Goal: Task Accomplishment & Management: Manage account settings

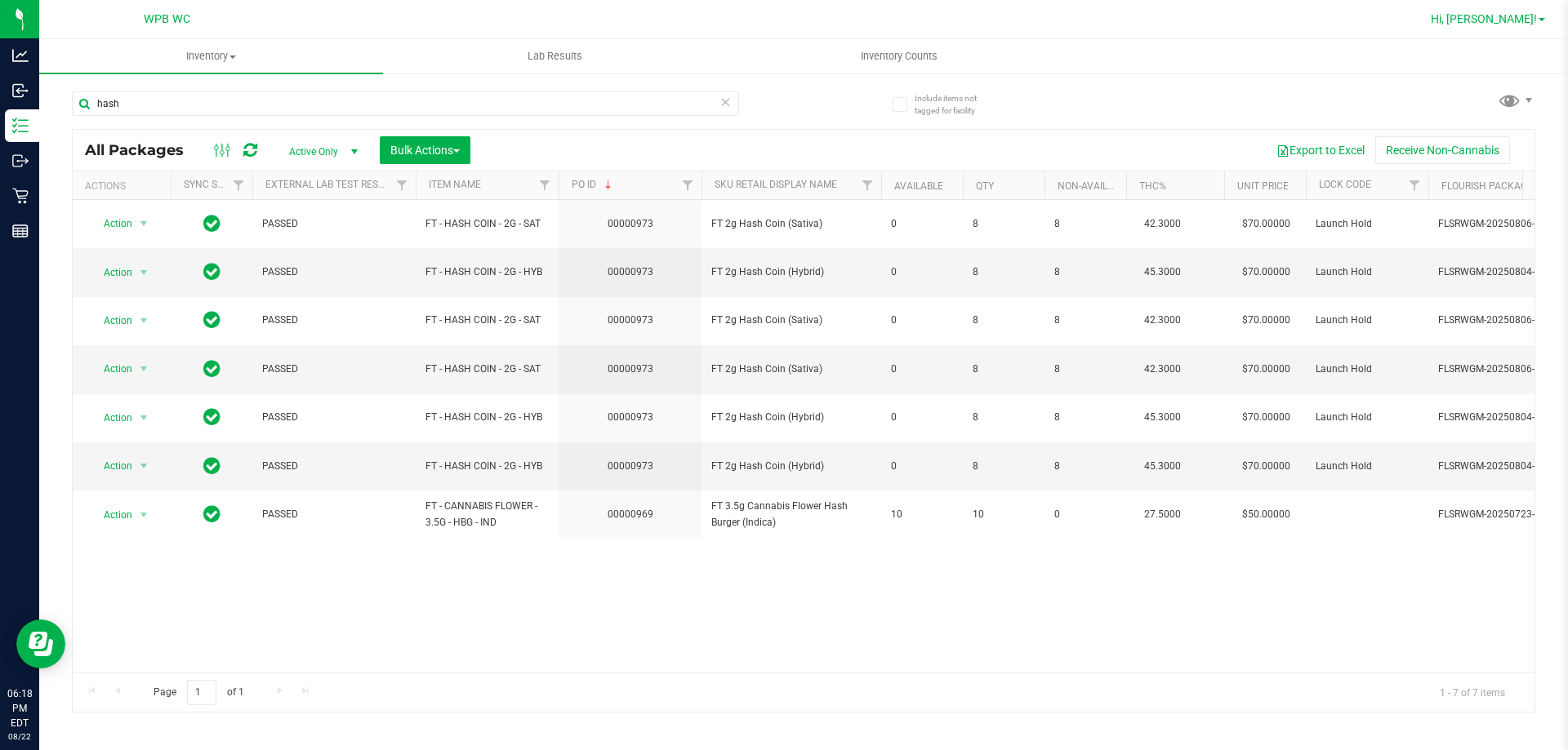
type input "hash"
click at [1532, 26] on link "Hi, [PERSON_NAME]!" at bounding box center [1487, 19] width 128 height 17
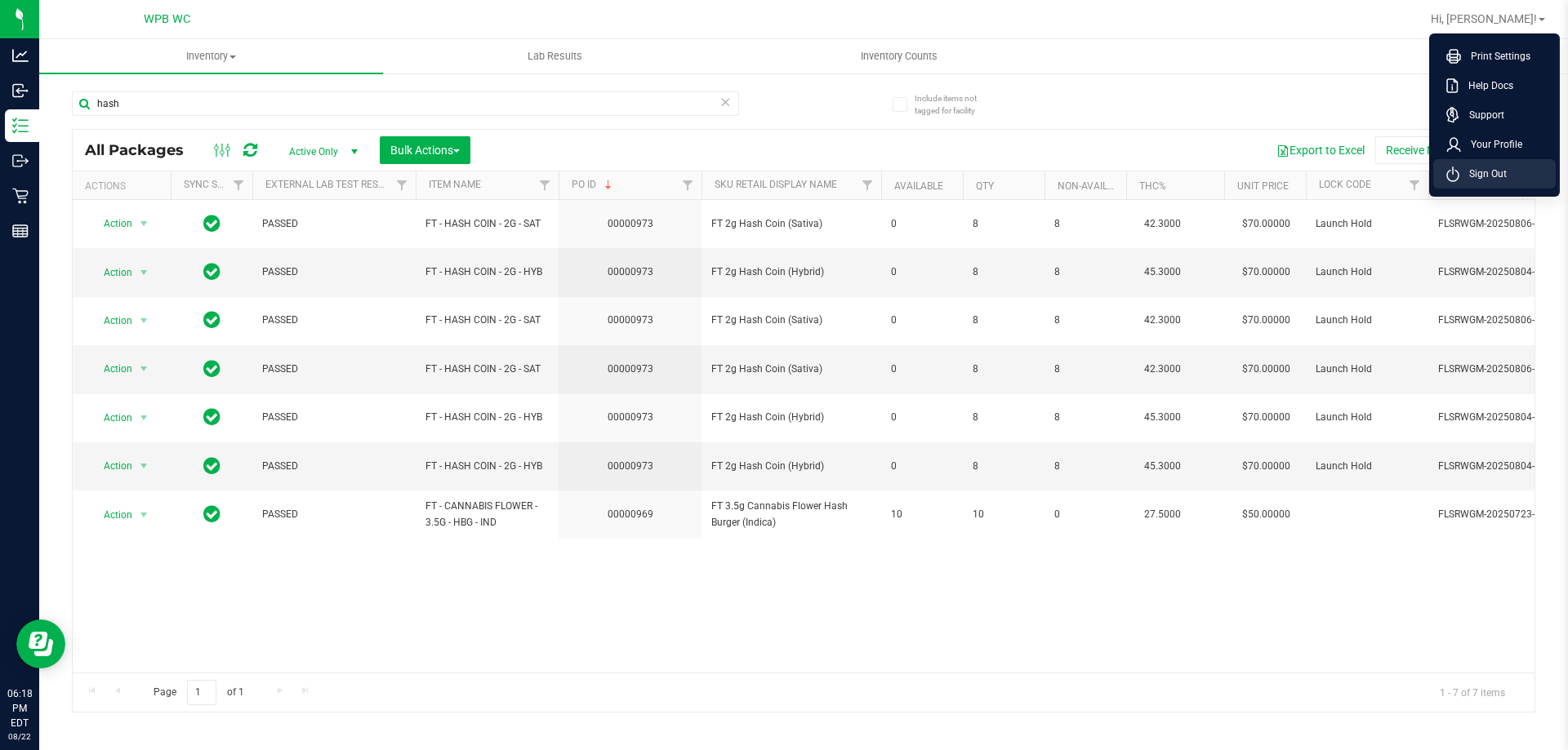
click at [1510, 179] on li "Sign Out" at bounding box center [1494, 174] width 122 height 29
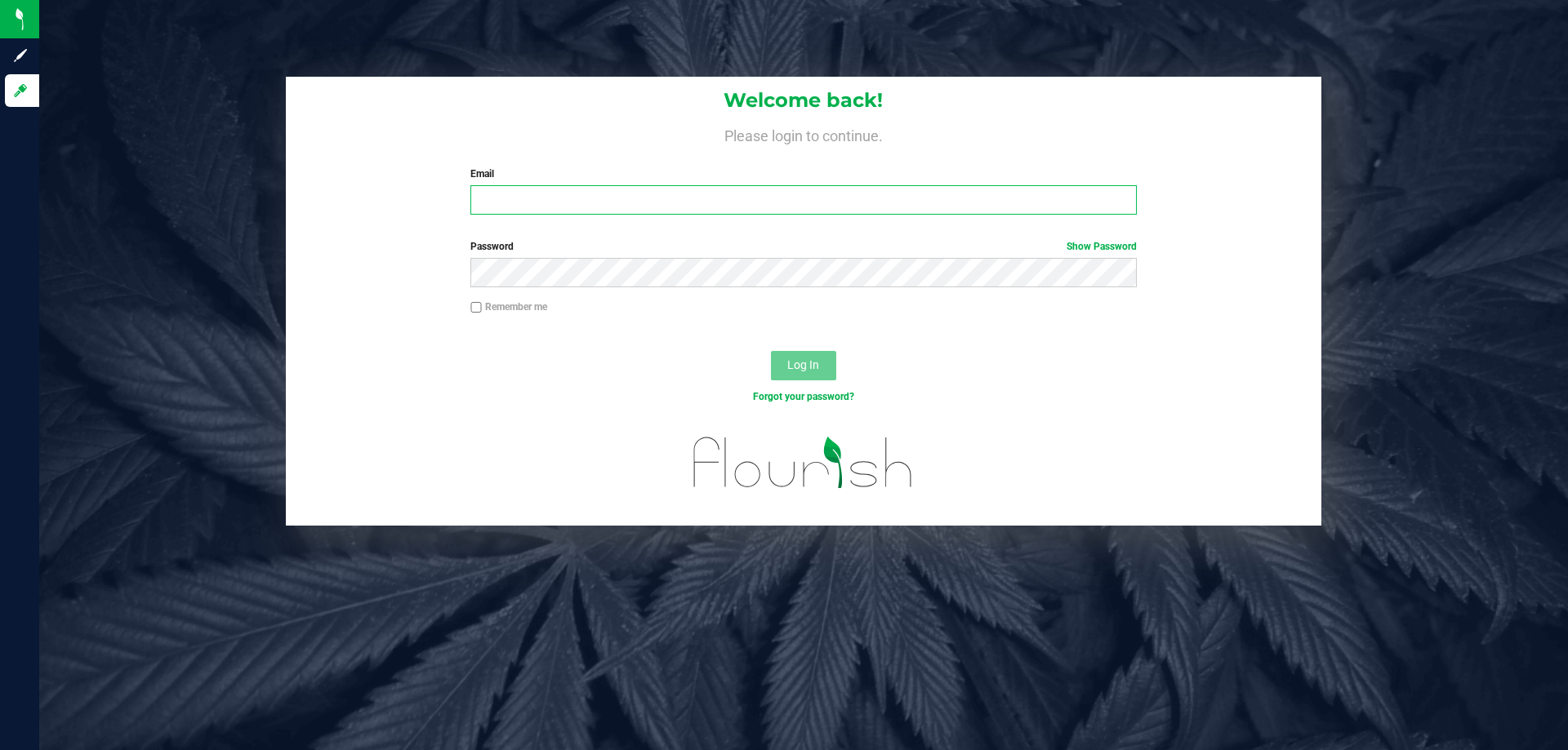
click at [837, 206] on input "Email" at bounding box center [803, 200] width 665 height 29
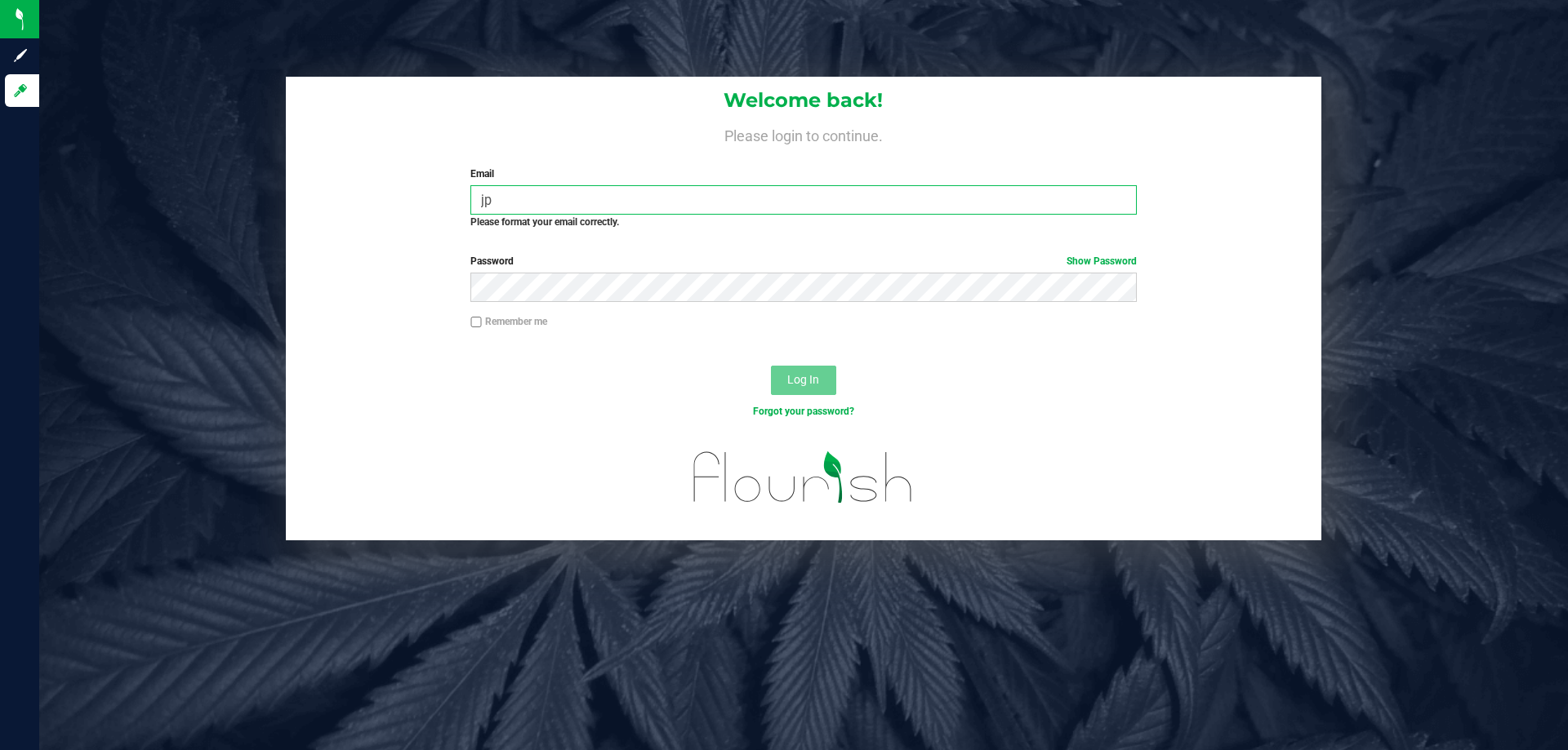
type input "j"
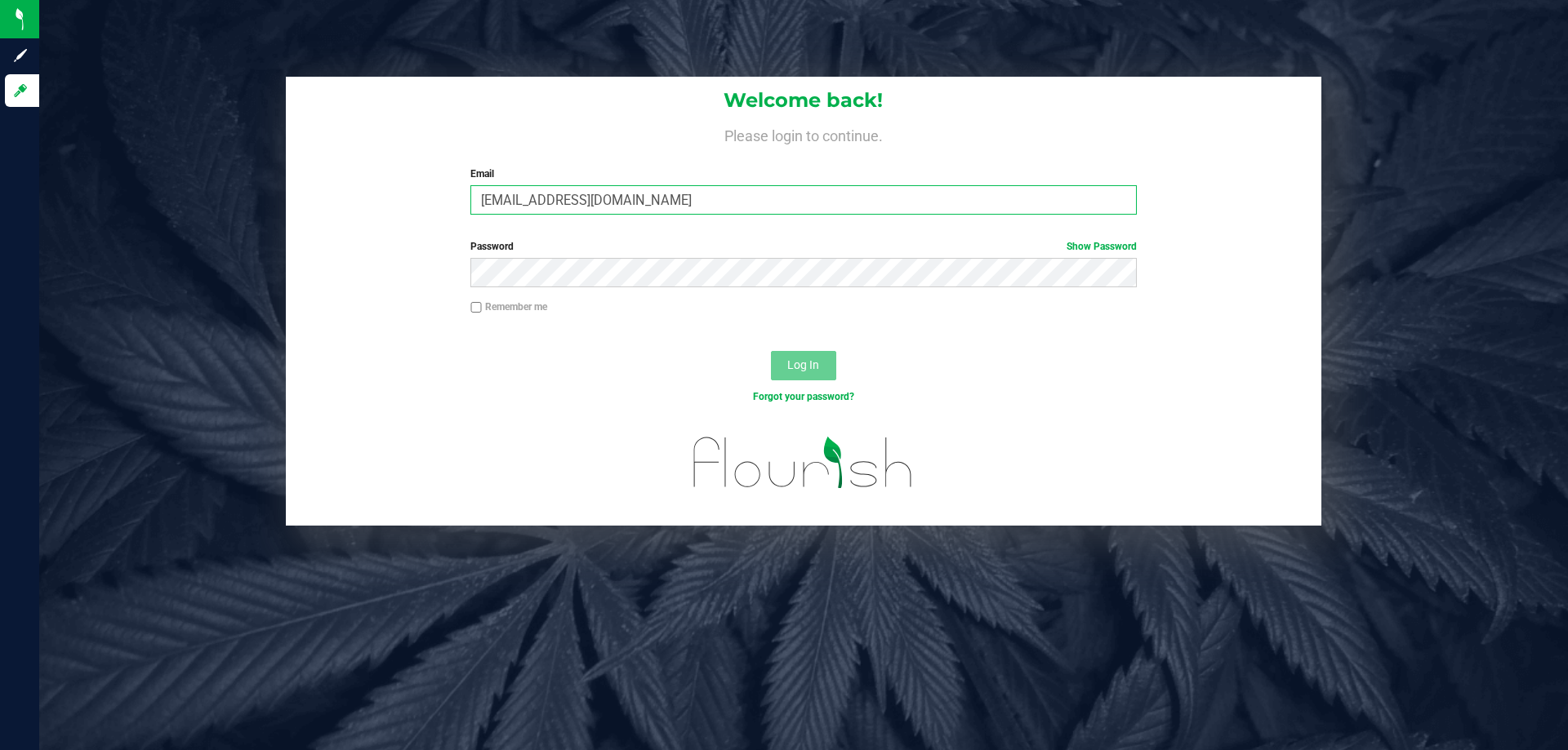
type input "[EMAIL_ADDRESS][DOMAIN_NAME]"
click at [771, 351] on button "Log In" at bounding box center [803, 365] width 65 height 29
